Goal: Information Seeking & Learning: Learn about a topic

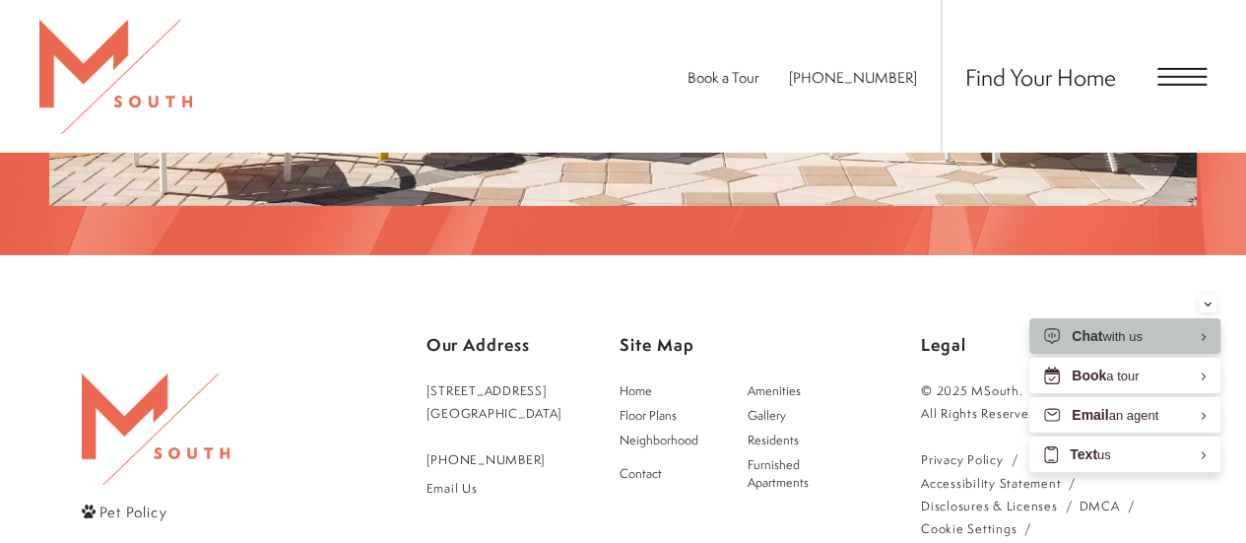
scroll to position [3152, 0]
click at [660, 406] on span "Floor Plans" at bounding box center [648, 414] width 57 height 17
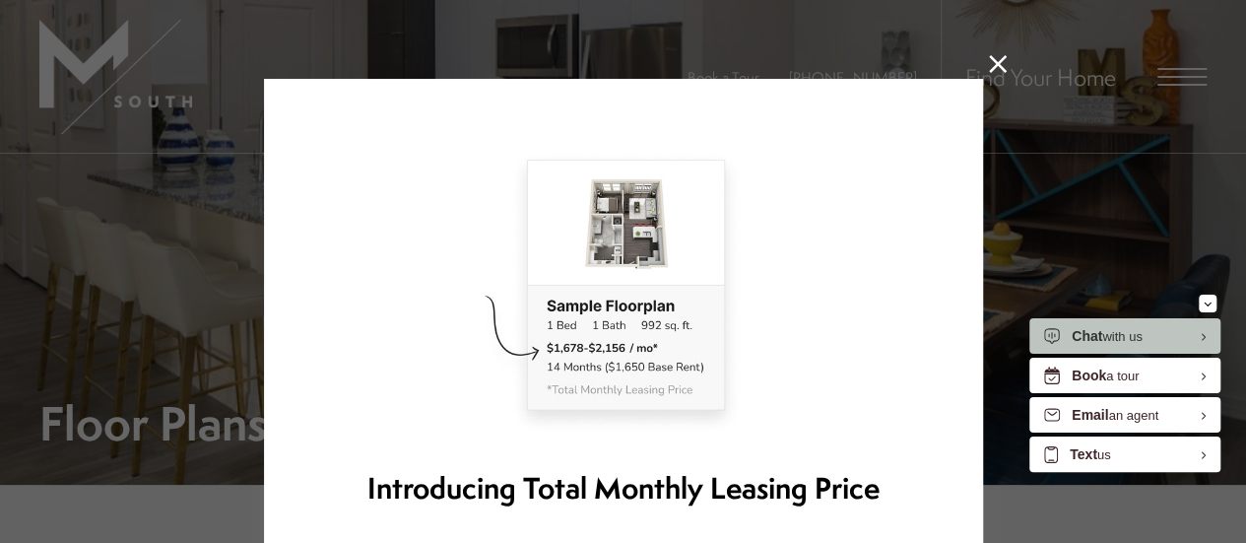
click at [991, 64] on icon at bounding box center [998, 64] width 18 height 18
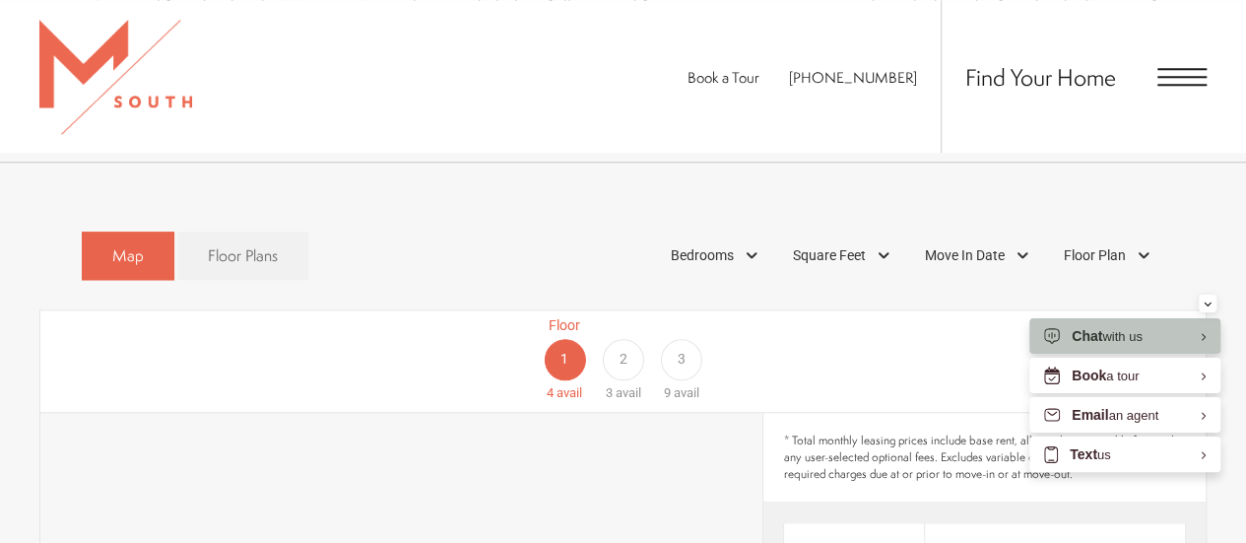
scroll to position [985, 0]
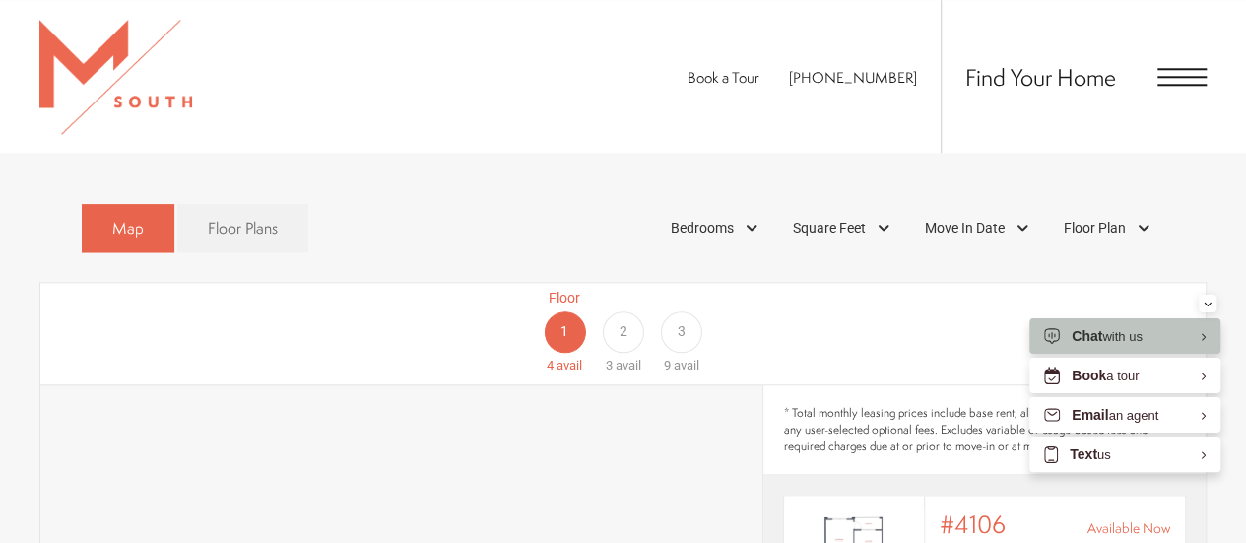
click at [674, 311] on div "3" at bounding box center [681, 331] width 41 height 41
click at [669, 306] on div "Floor 1 4 avail Floor 2 3 avail Floor 3 9 avail" at bounding box center [1118, 332] width 1165 height 88
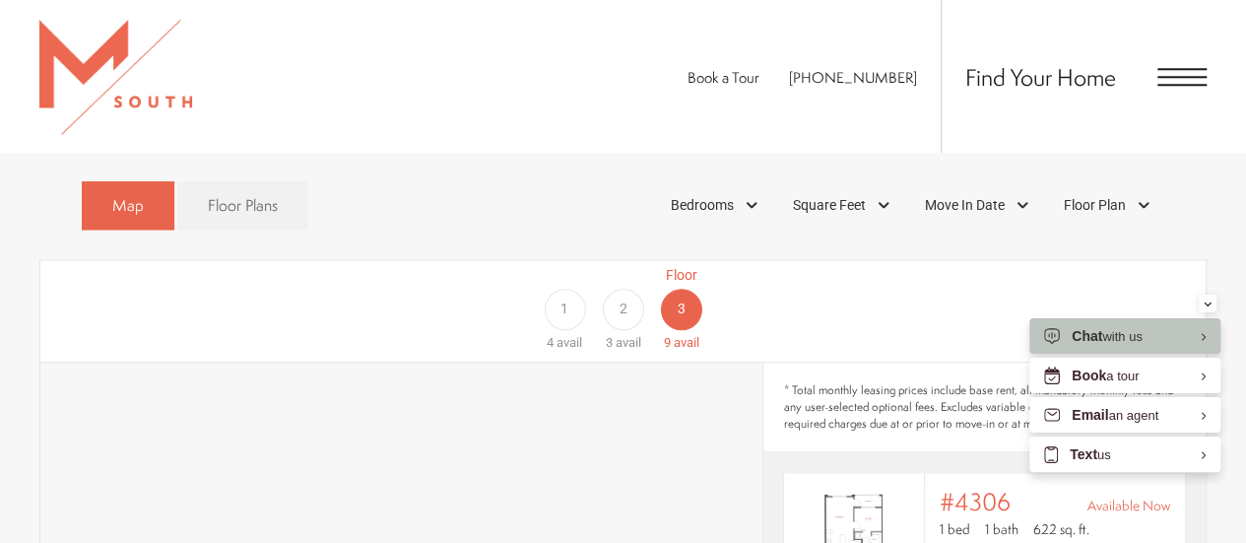
scroll to position [788, 0]
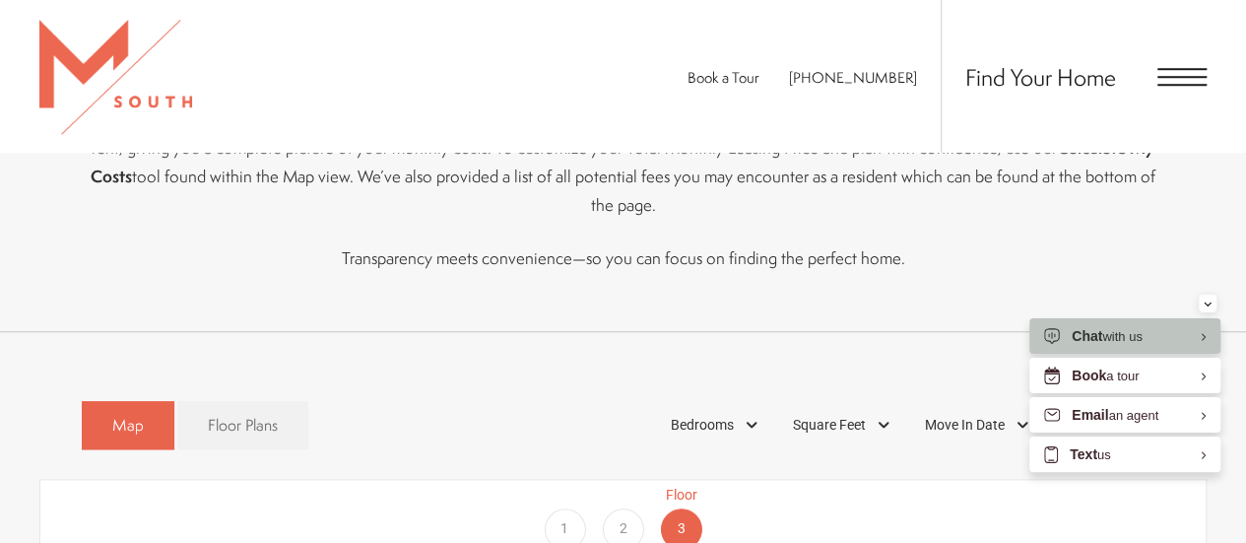
click at [558, 508] on div "1" at bounding box center [564, 528] width 41 height 41
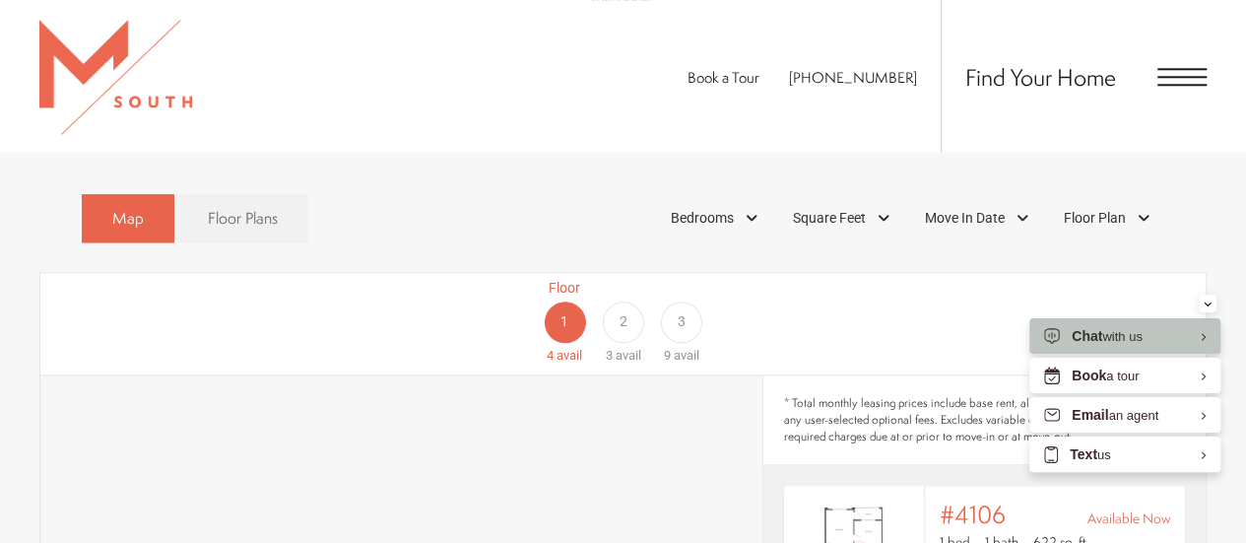
scroll to position [985, 0]
